Goal: Task Accomplishment & Management: Use online tool/utility

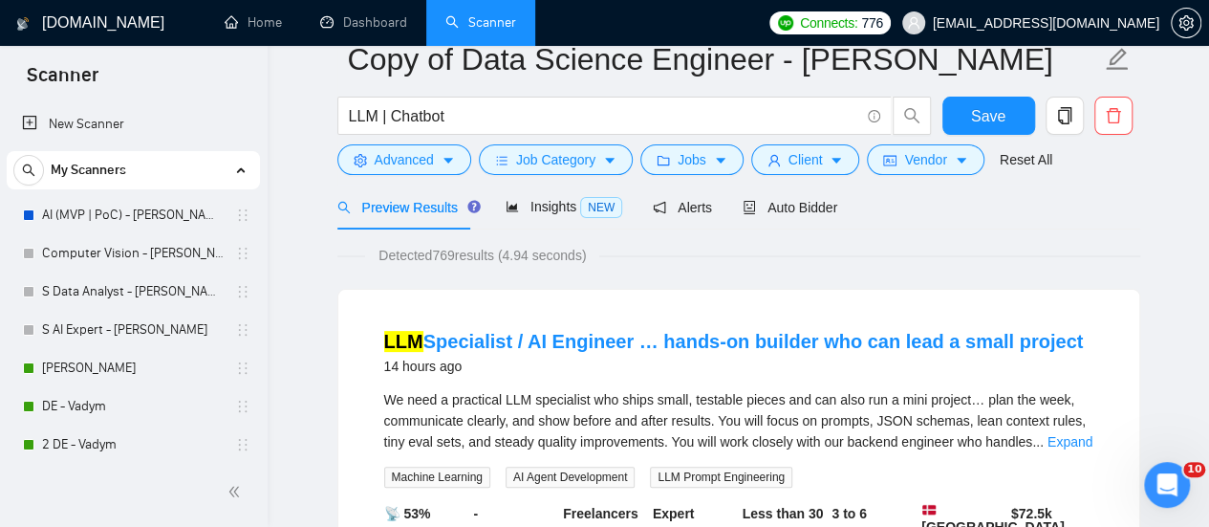
scroll to position [382, 0]
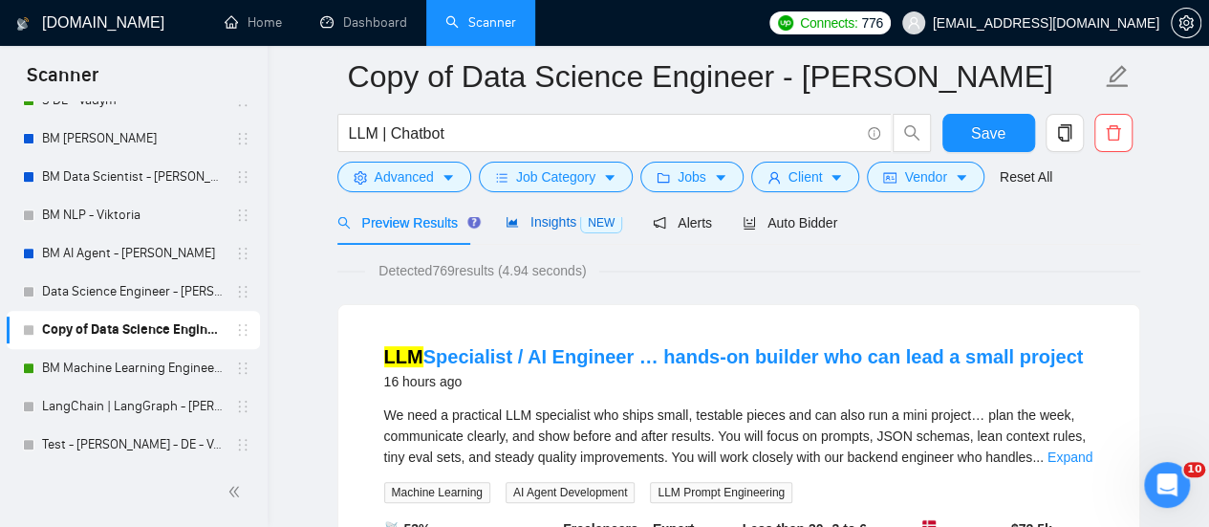
click at [548, 226] on span "Insights NEW" at bounding box center [564, 221] width 117 height 15
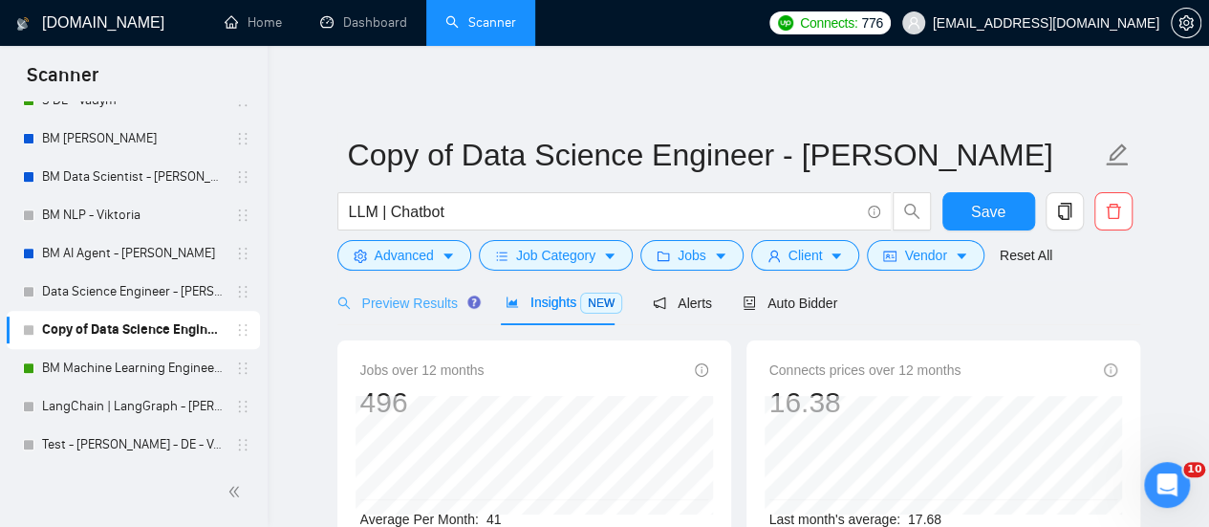
drag, startPoint x: 394, startPoint y: 316, endPoint x: 421, endPoint y: 300, distance: 31.3
click at [393, 315] on div "Preview Results" at bounding box center [406, 302] width 138 height 45
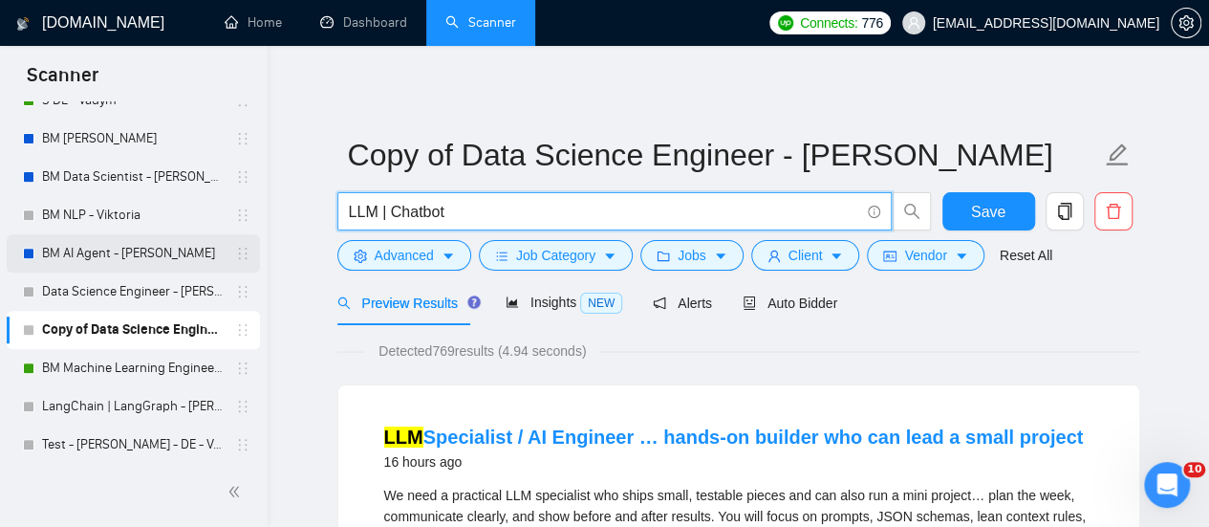
drag, startPoint x: 449, startPoint y: 219, endPoint x: 179, endPoint y: 251, distance: 272.5
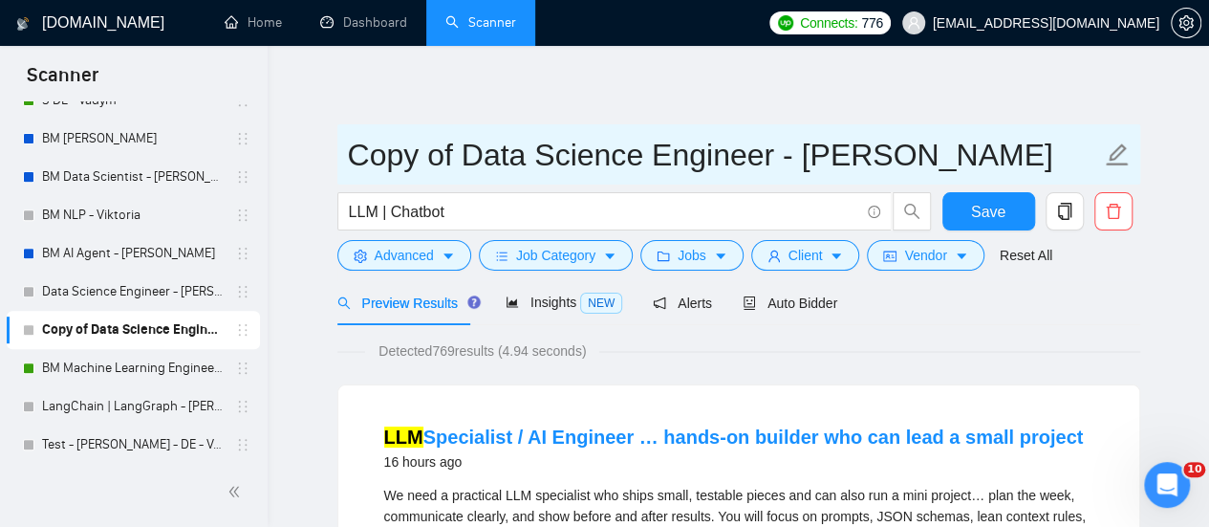
drag, startPoint x: 756, startPoint y: 158, endPoint x: 326, endPoint y: 160, distance: 430.2
paste input "LLM | Chatbot"
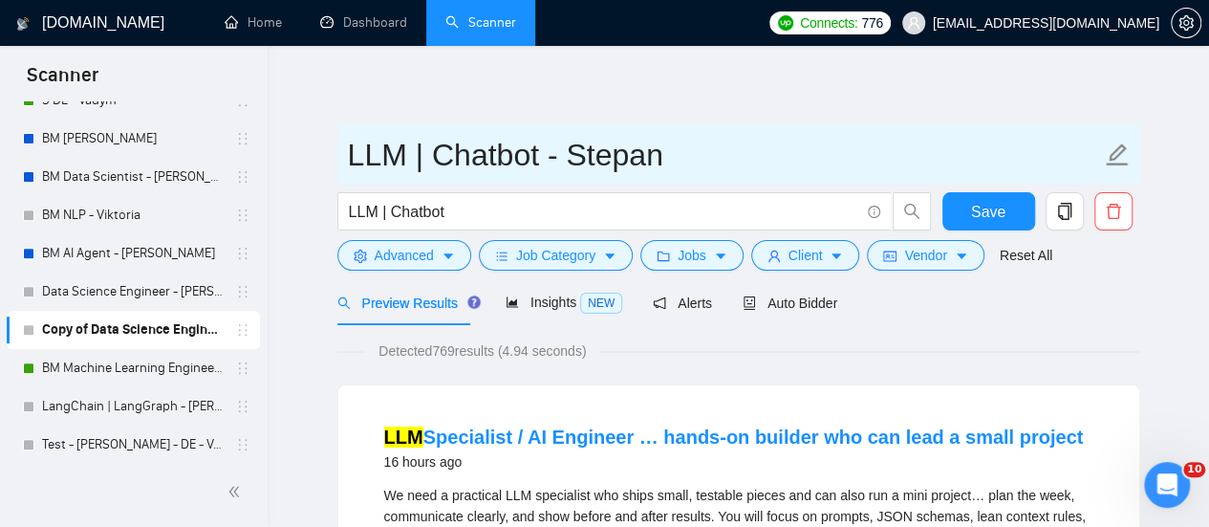
type input "LLM | Chatbot - Stepan"
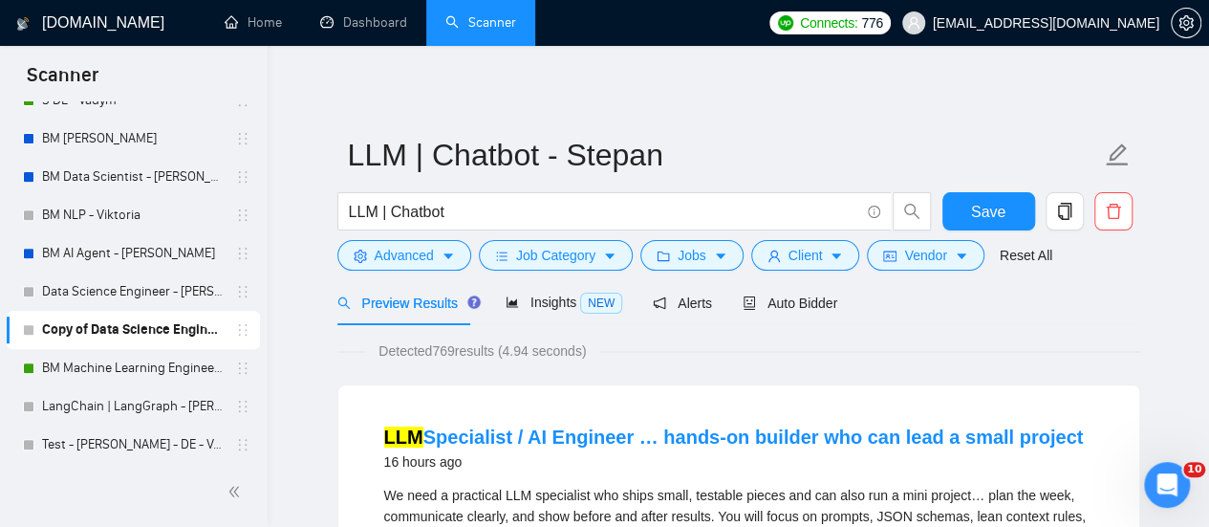
click at [1118, 320] on div "Preview Results Insights NEW Alerts Auto Bidder" at bounding box center [738, 302] width 803 height 45
drag, startPoint x: 1013, startPoint y: 216, endPoint x: 0, endPoint y: 407, distance: 1031.2
click at [1012, 216] on button "Save" at bounding box center [989, 211] width 93 height 38
click at [774, 313] on div "Auto Bidder" at bounding box center [790, 303] width 95 height 21
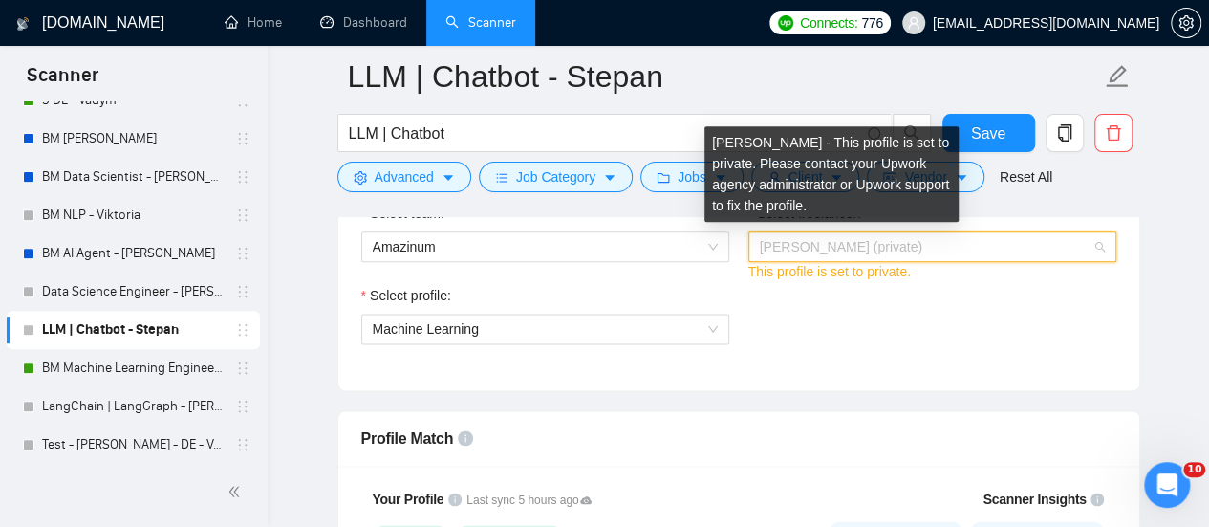
scroll to position [31, 0]
click at [796, 247] on span "[PERSON_NAME] (private)" at bounding box center [841, 246] width 163 height 15
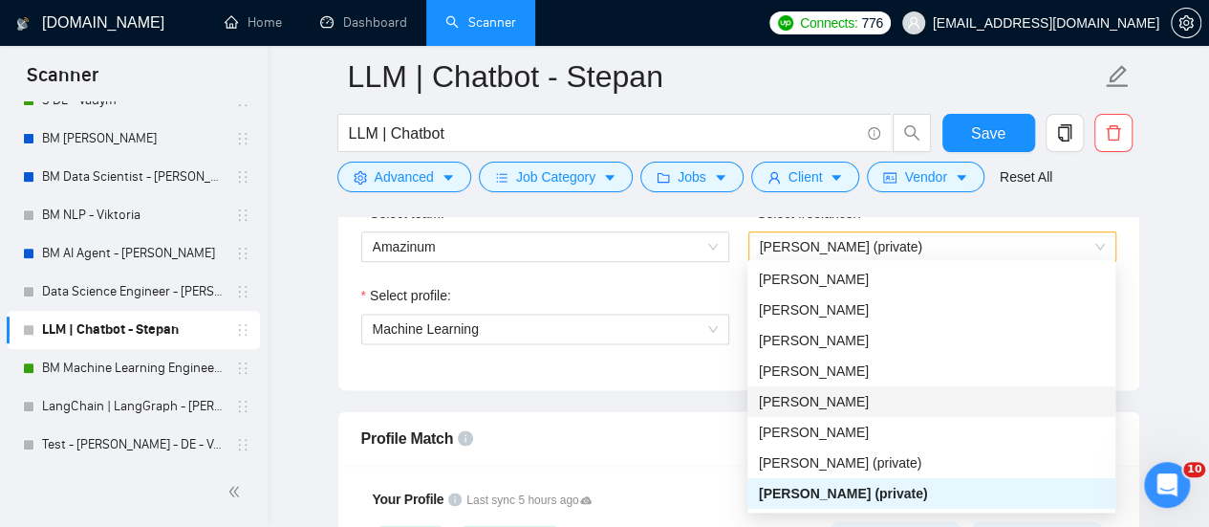
click at [643, 380] on div "Select team: Amazinum Select freelancer: [PERSON_NAME] (private) This profile i…" at bounding box center [738, 285] width 801 height 210
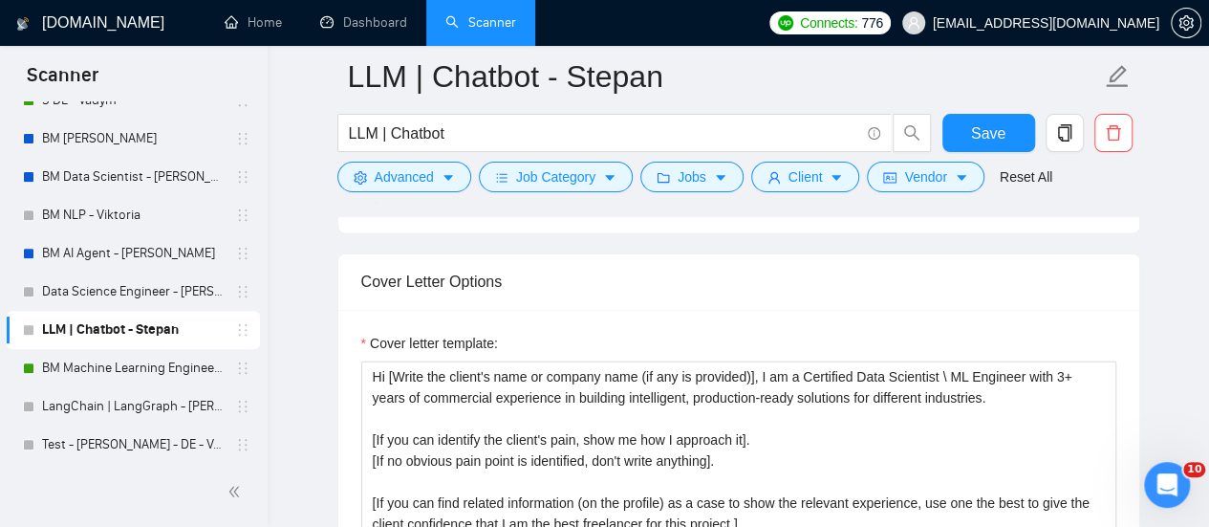
scroll to position [2199, 0]
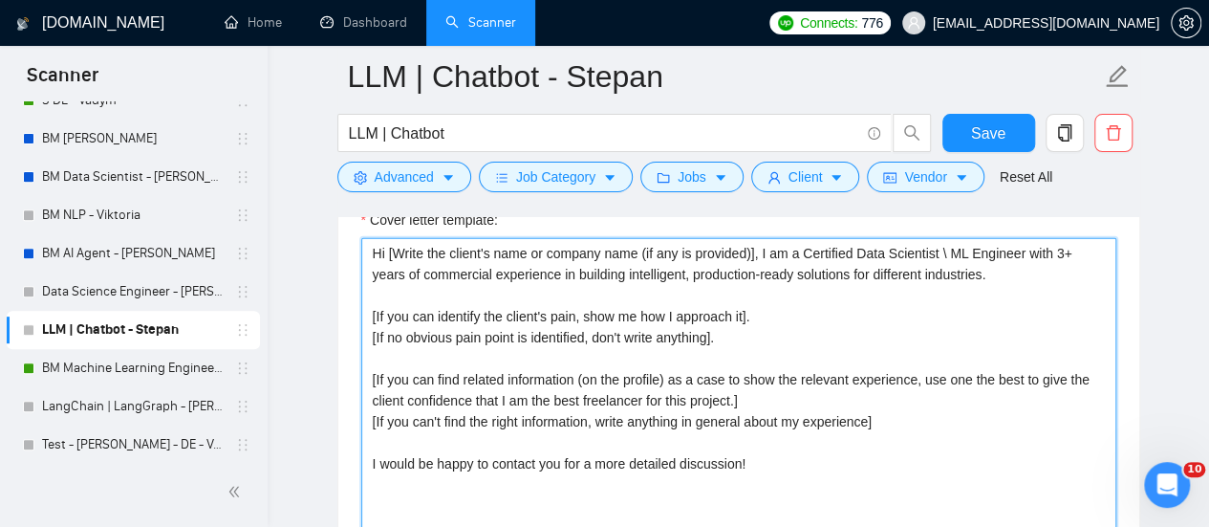
click at [652, 356] on textarea "Hi [Write the client's name or company name (if any is provided)], I am a Certi…" at bounding box center [738, 453] width 755 height 430
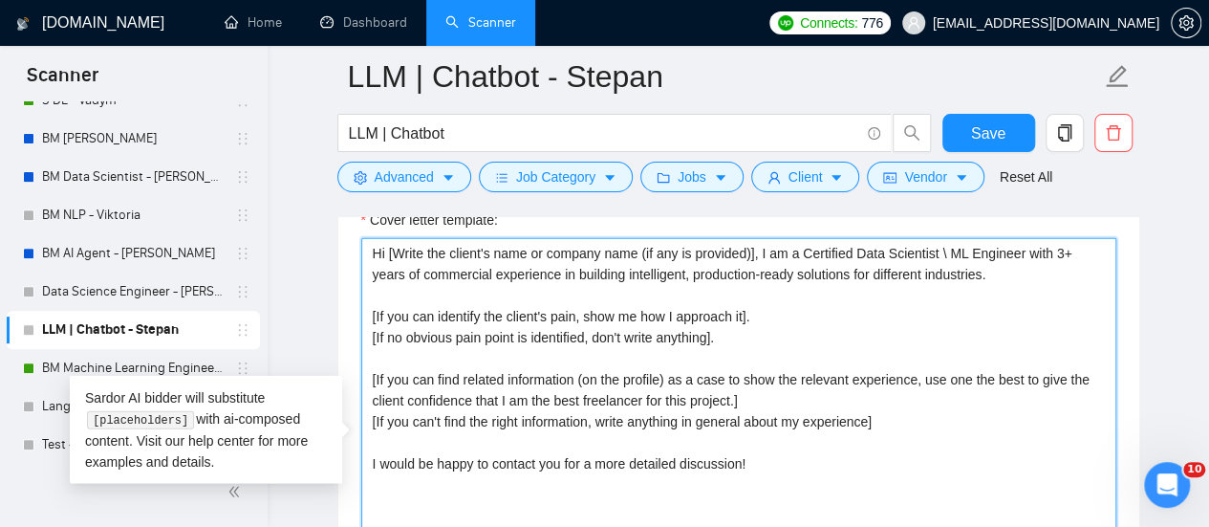
drag, startPoint x: 767, startPoint y: 376, endPoint x: 720, endPoint y: 356, distance: 51.0
click at [763, 371] on textarea "Hi [Write the client's name or company name (if any is provided)], I am a Certi…" at bounding box center [738, 453] width 755 height 430
click at [627, 261] on textarea "Hi [Write the client's name or company name (if any is provided)], I am a Certi…" at bounding box center [738, 453] width 755 height 430
drag, startPoint x: 787, startPoint y: 260, endPoint x: 816, endPoint y: 248, distance: 32.1
click at [787, 259] on textarea "Hi [Write the client's name or company name (if any is provided)], I am a Certi…" at bounding box center [738, 453] width 755 height 430
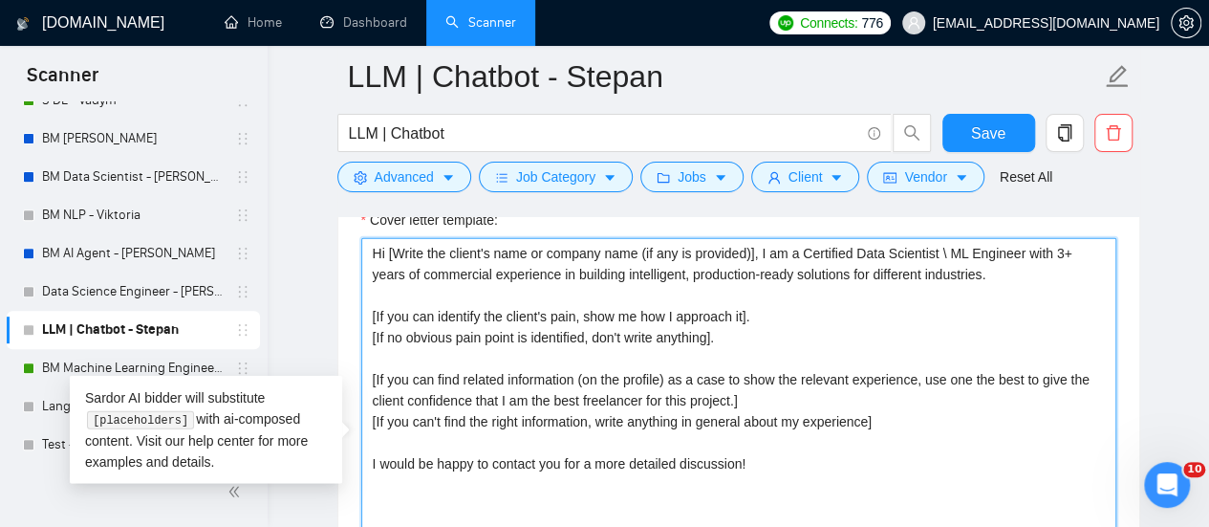
click at [823, 244] on textarea "Hi [Write the client's name or company name (if any is provided)], I am a Certi…" at bounding box center [738, 453] width 755 height 430
drag, startPoint x: 849, startPoint y: 248, endPoint x: 803, endPoint y: 229, distance: 49.4
click at [803, 238] on textarea "Hi [Write the client's name or company name (if any is provided)], I am a Certi…" at bounding box center [738, 453] width 755 height 430
click at [721, 337] on textarea "Hi [Write the client's name or company name (if any is provided)], I am a Certi…" at bounding box center [738, 453] width 755 height 430
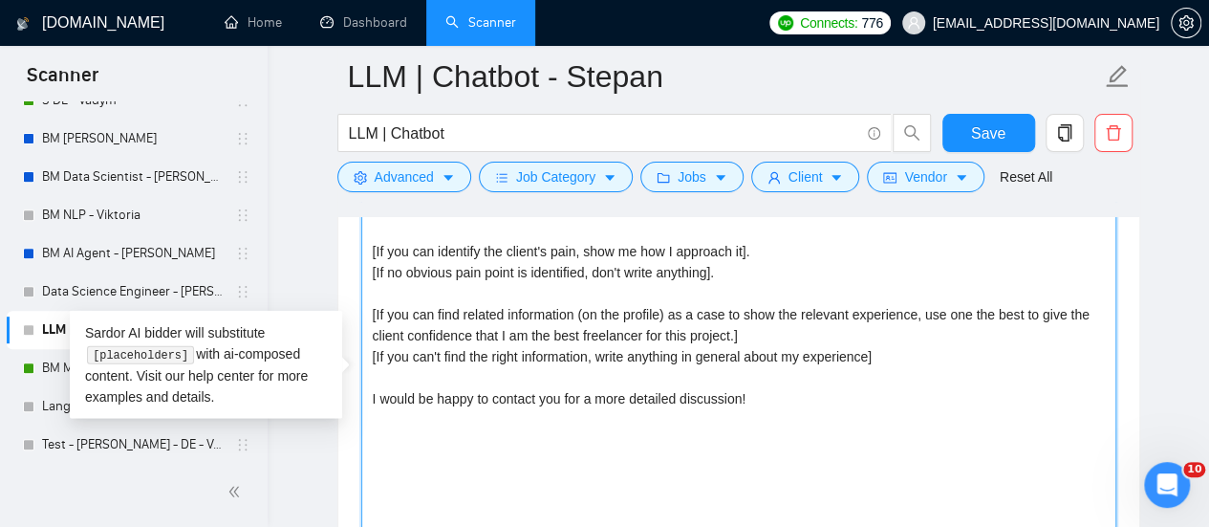
scroll to position [2294, 0]
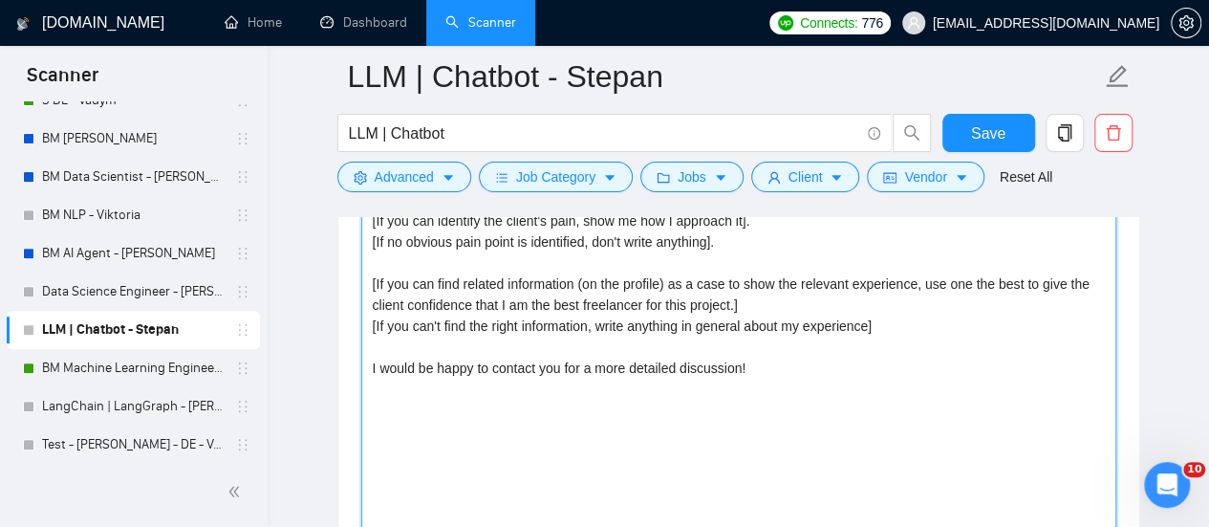
click at [549, 366] on textarea "Hi [Write the client's name or company name (if any is provided)], I am a Certi…" at bounding box center [738, 357] width 755 height 430
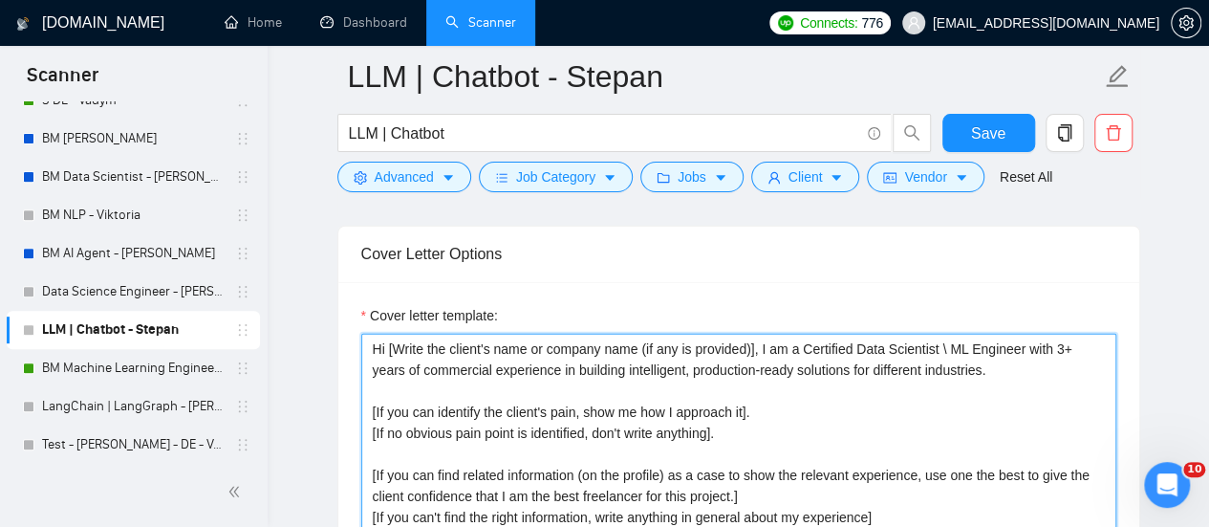
drag, startPoint x: 637, startPoint y: 401, endPoint x: 619, endPoint y: 410, distance: 19.7
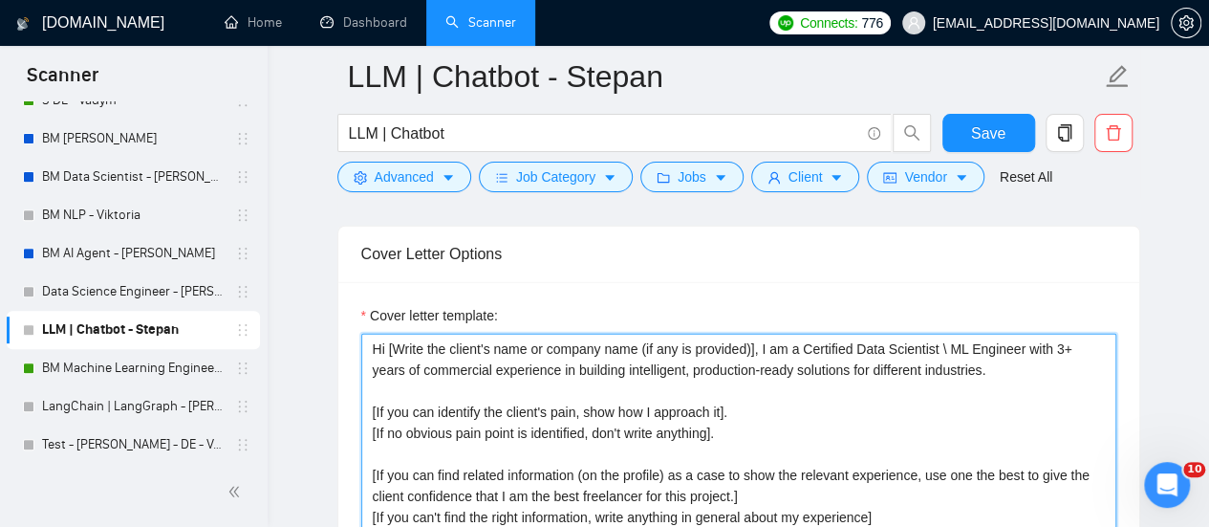
drag, startPoint x: 781, startPoint y: 427, endPoint x: 769, endPoint y: 421, distance: 14.1
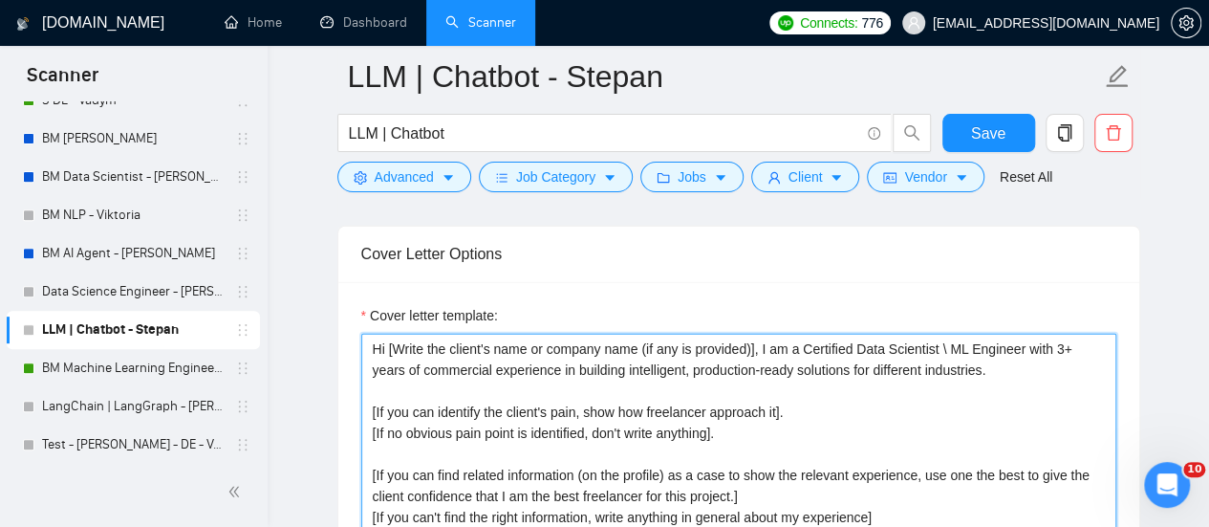
drag, startPoint x: 720, startPoint y: 417, endPoint x: 315, endPoint y: 383, distance: 406.7
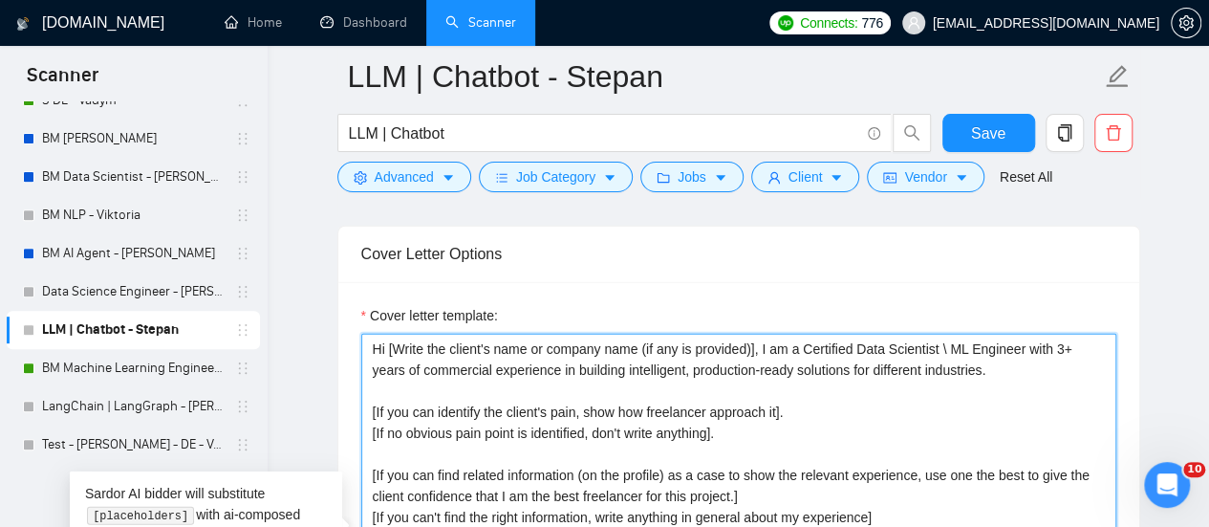
paste textarea "a freelancer can"
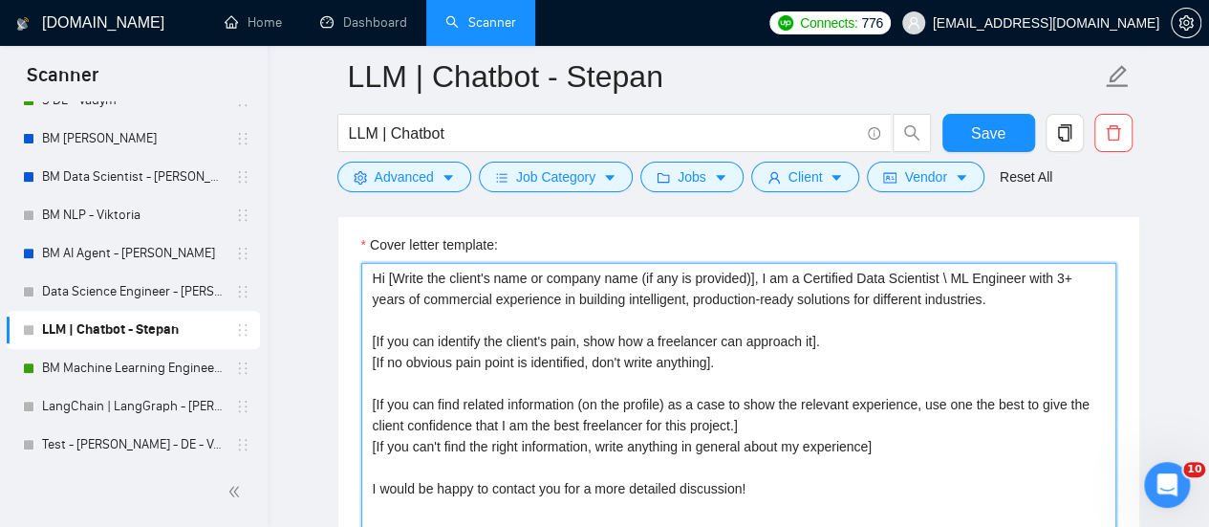
scroll to position [2199, 0]
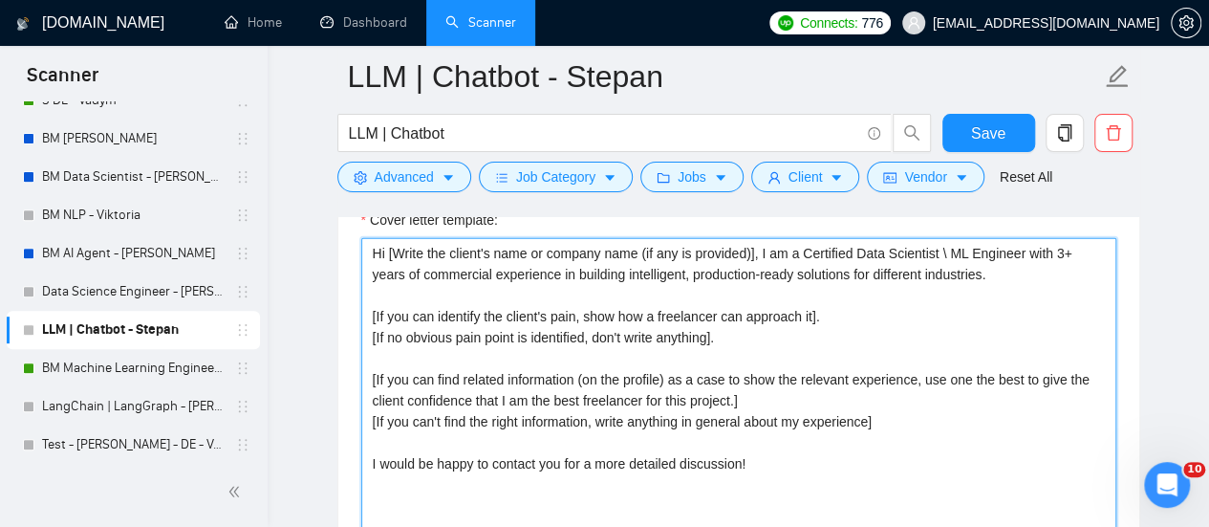
click at [618, 380] on textarea "Hi [Write the client's name or company name (if any is provided)], I am a Certi…" at bounding box center [738, 453] width 755 height 430
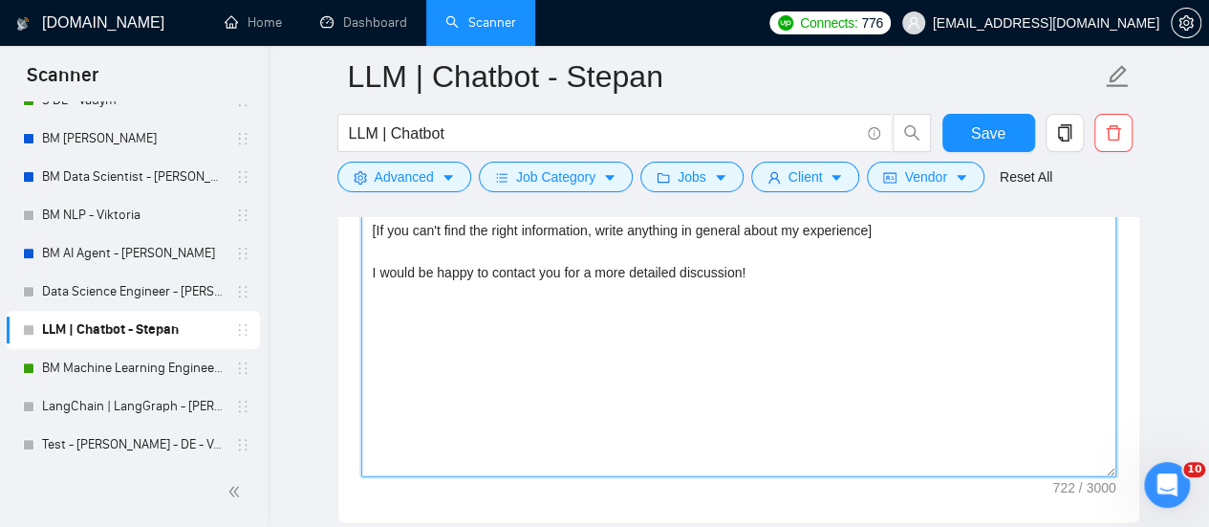
click at [461, 292] on textarea "Hi [Write the client's name or company name (if any is provided)], I am a Certi…" at bounding box center [738, 262] width 755 height 430
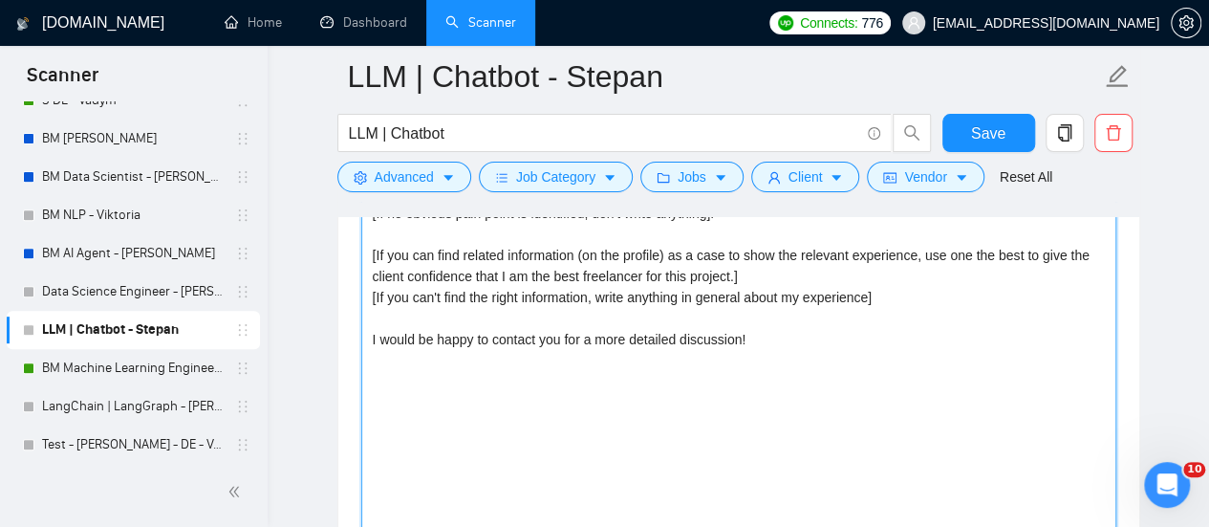
scroll to position [2294, 0]
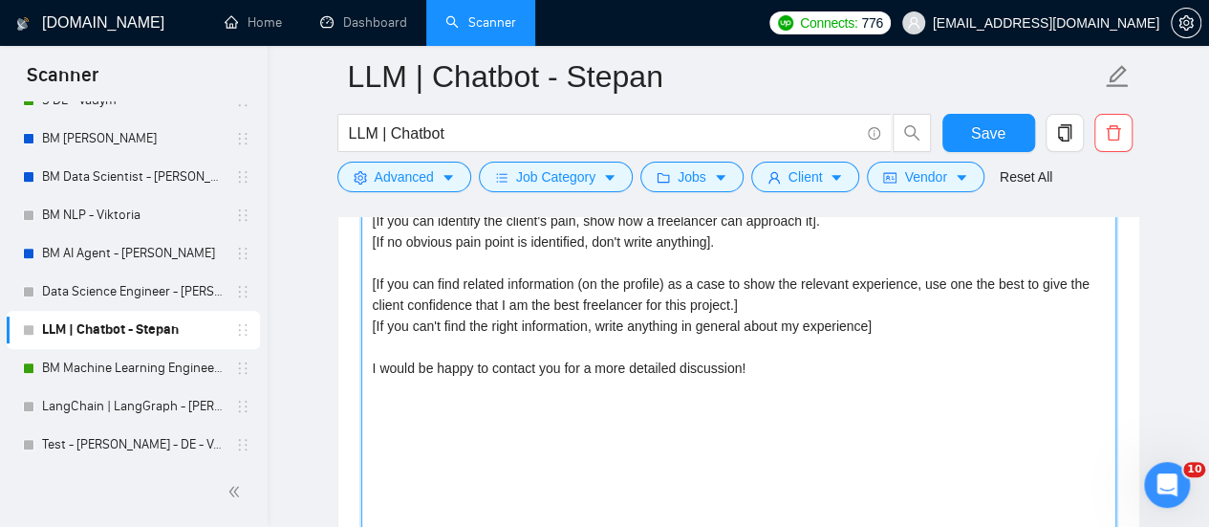
click at [577, 360] on textarea "Hi [Write the client's name or company name (if any is provided)], I am a Certi…" at bounding box center [738, 357] width 755 height 430
click at [694, 293] on textarea "Hi [Write the client's name or company name (if any is provided)], I am a Certi…" at bounding box center [738, 357] width 755 height 430
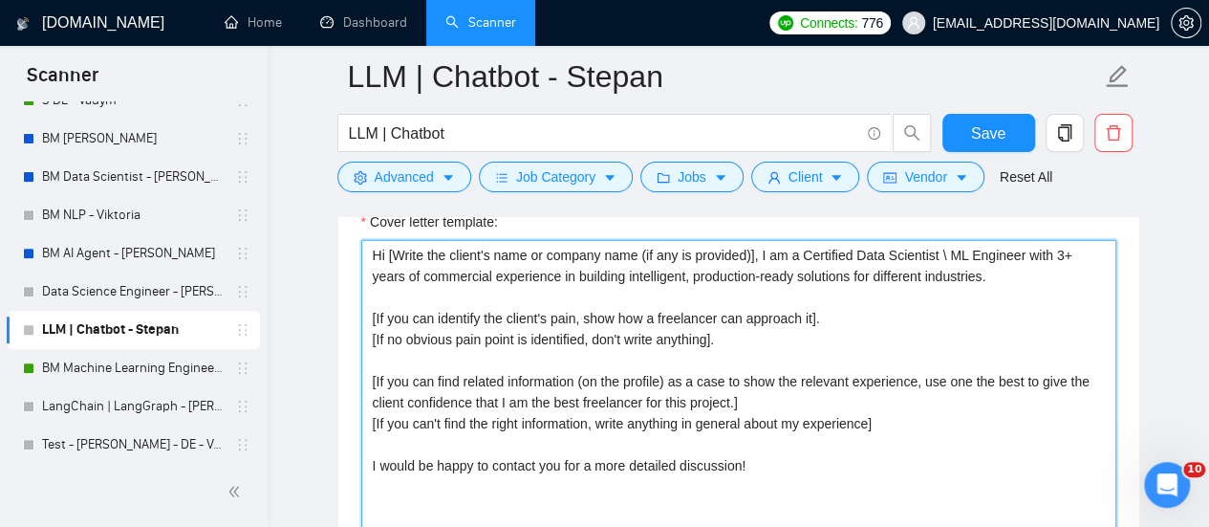
scroll to position [2103, 0]
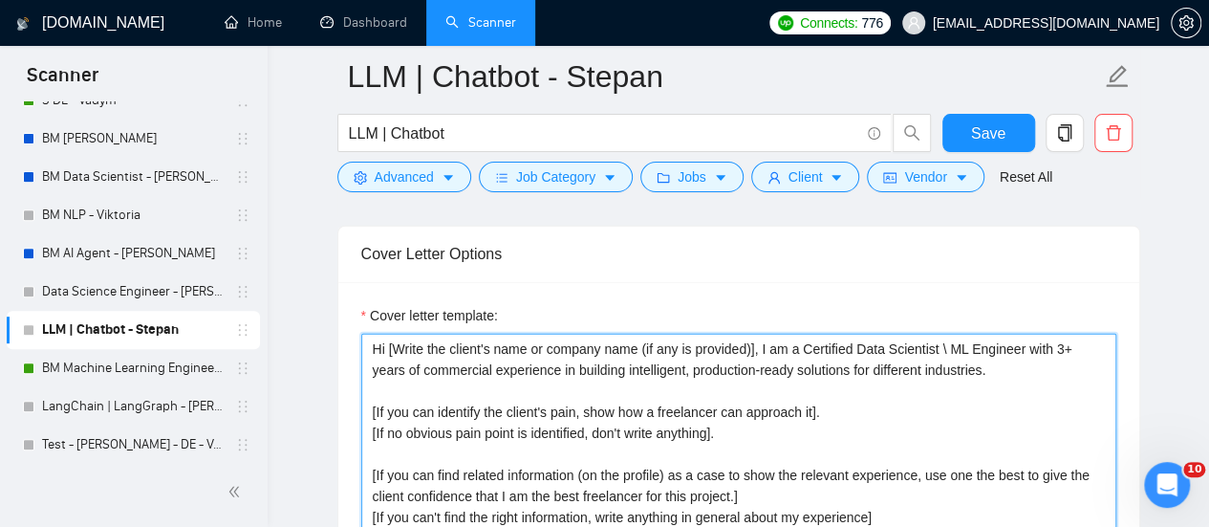
drag, startPoint x: 933, startPoint y: 342, endPoint x: 923, endPoint y: 346, distance: 11.2
drag, startPoint x: 990, startPoint y: 341, endPoint x: 1070, endPoint y: 340, distance: 79.4
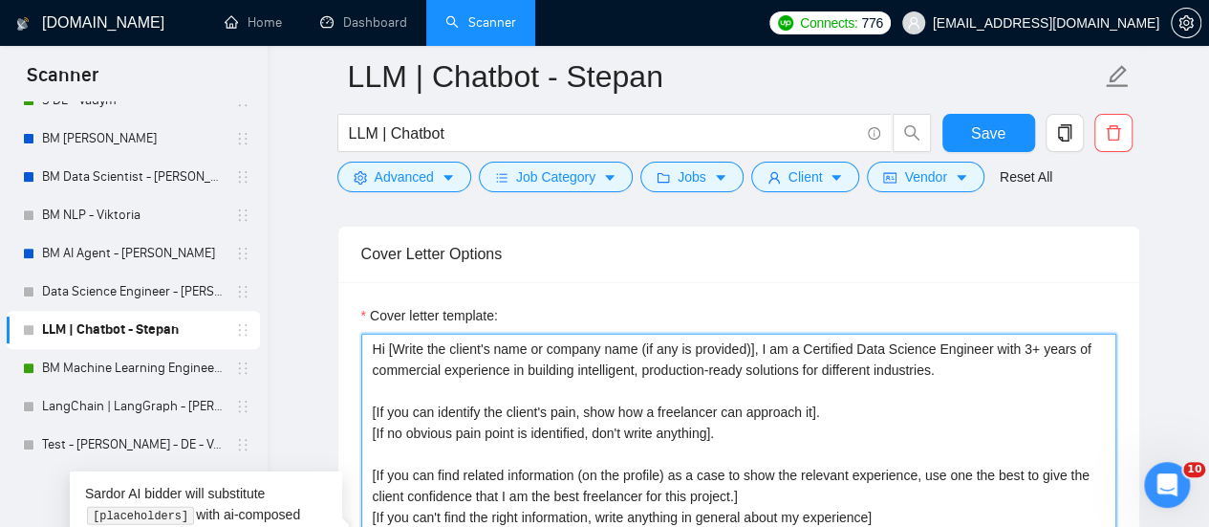
type textarea "Hi [Write the client's name or company name (if any is provided)], I am a Certi…"
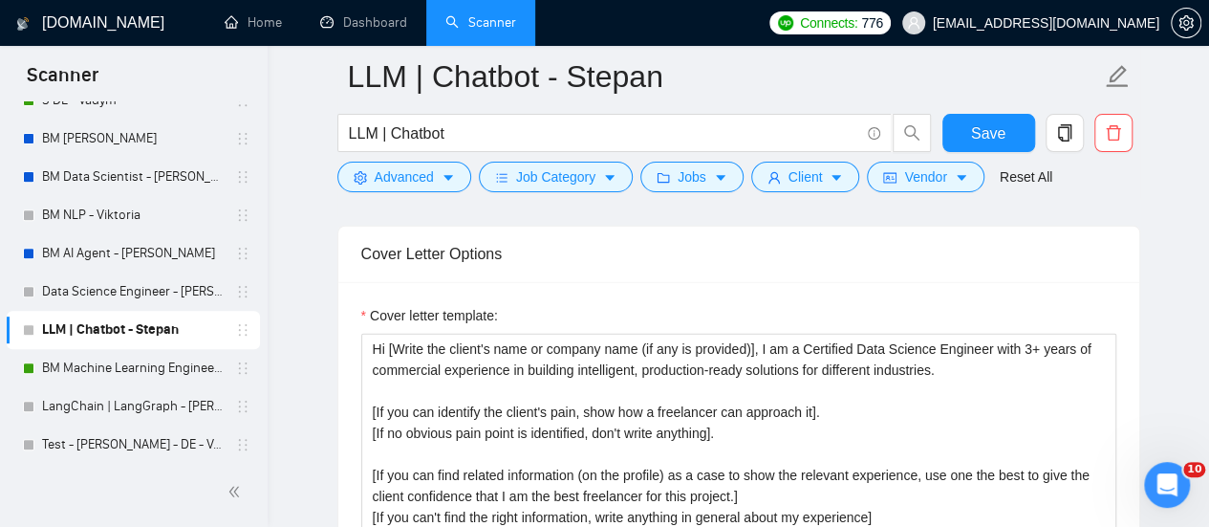
click at [568, 263] on div "Cover Letter Options" at bounding box center [738, 254] width 755 height 54
click at [973, 139] on span "Save" at bounding box center [988, 133] width 34 height 24
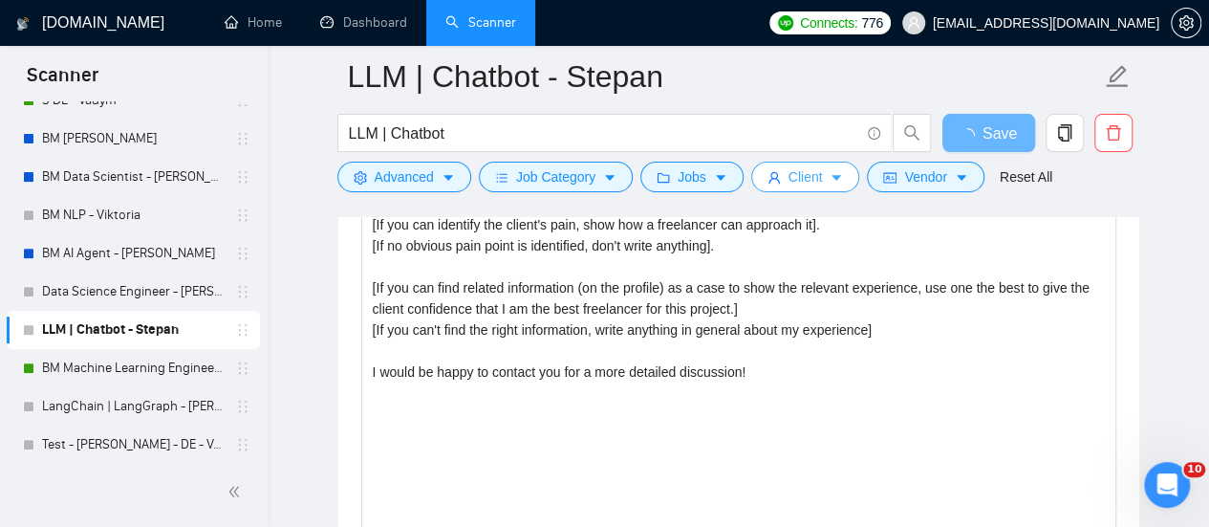
click at [789, 181] on span "Client" at bounding box center [806, 176] width 34 height 21
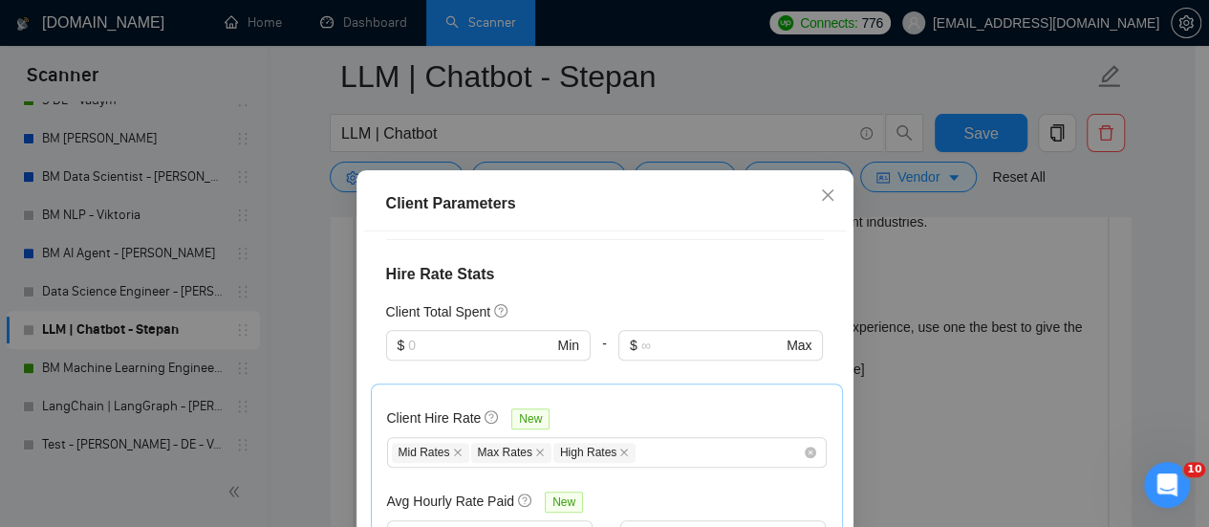
scroll to position [574, 0]
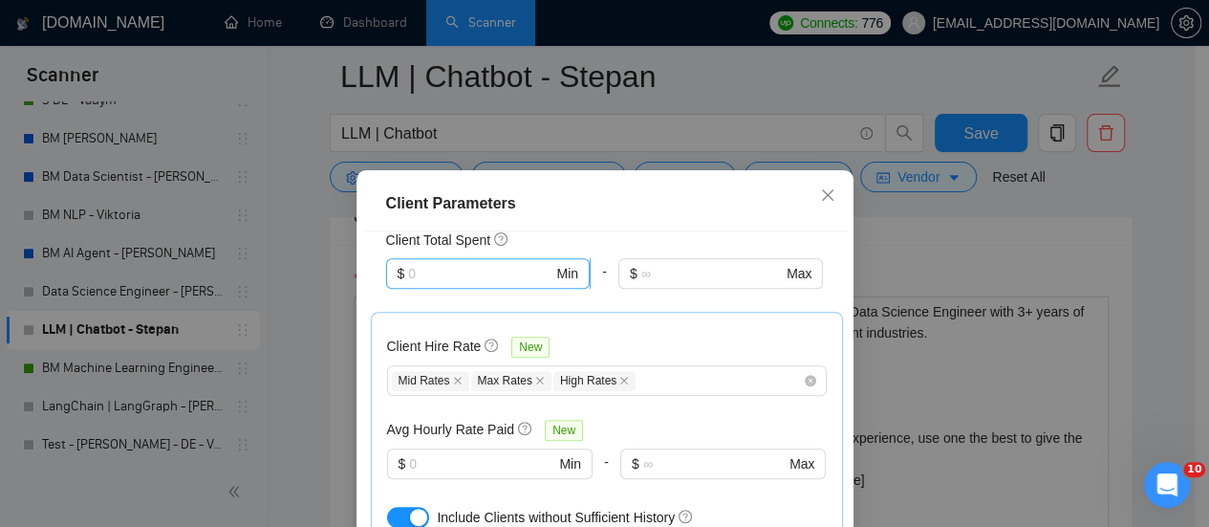
drag, startPoint x: 506, startPoint y: 228, endPoint x: 496, endPoint y: 244, distance: 18.0
click at [502, 232] on div "Client Parameters Client Location Include Client Countries Select Exclude Clien…" at bounding box center [605, 415] width 497 height 491
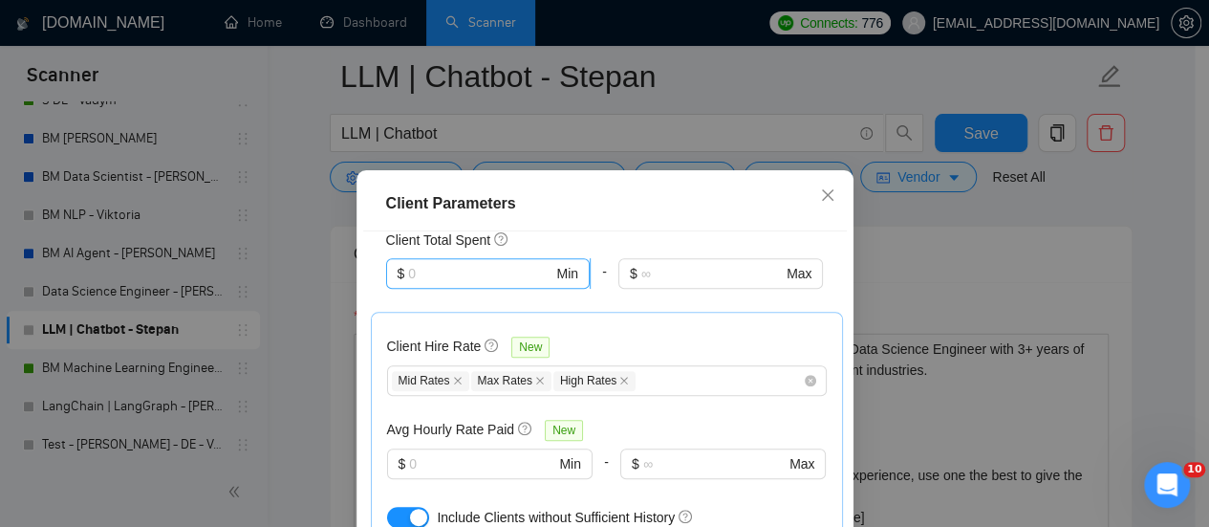
click at [493, 263] on input "text" at bounding box center [480, 273] width 144 height 21
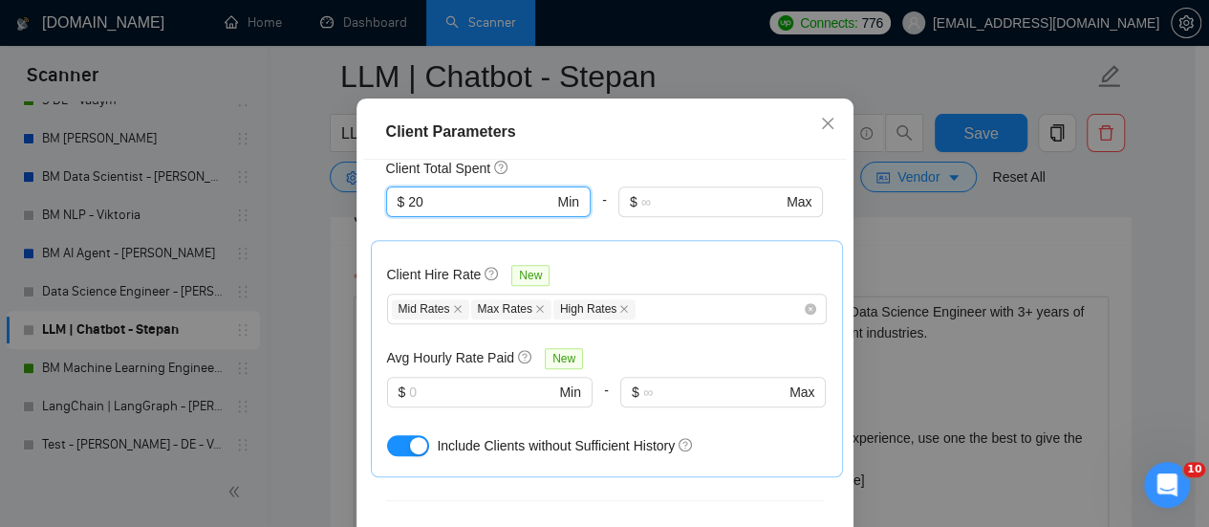
scroll to position [157, 0]
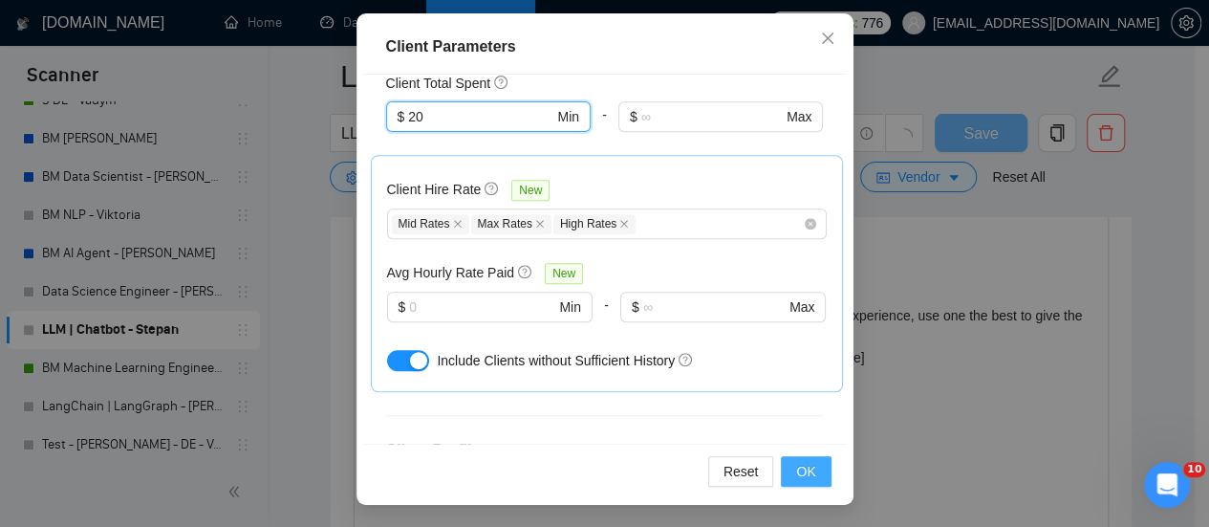
type input "20"
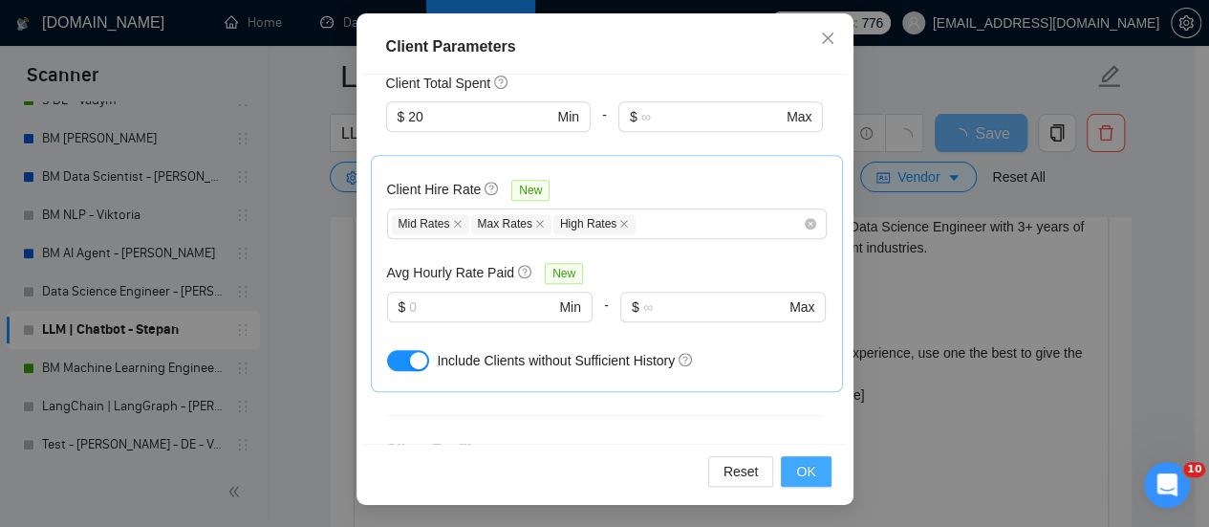
click at [796, 469] on span "OK" at bounding box center [805, 471] width 19 height 21
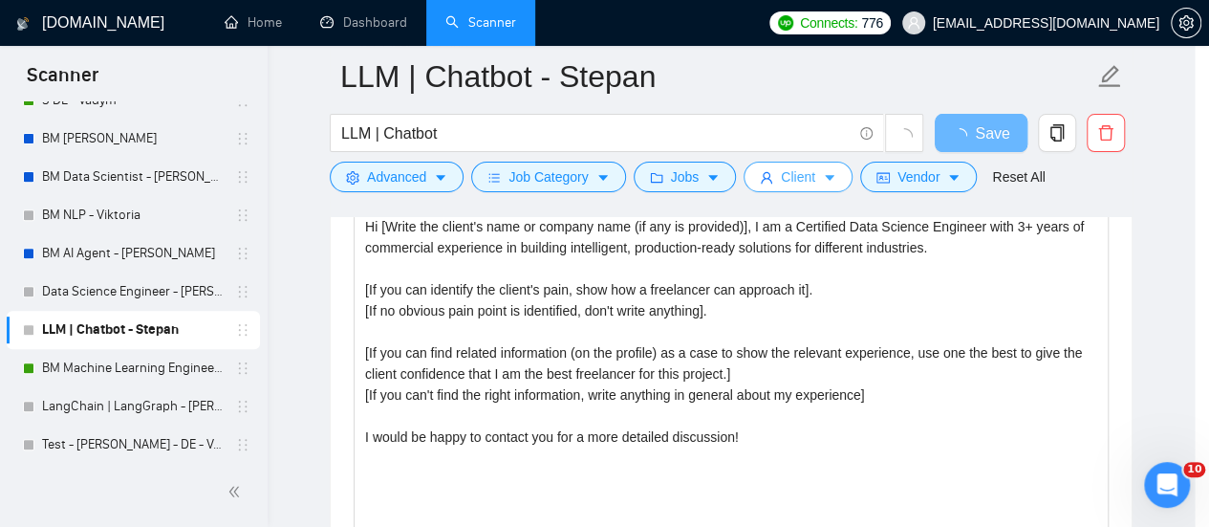
scroll to position [0, 0]
